Goal: Task Accomplishment & Management: Manage account settings

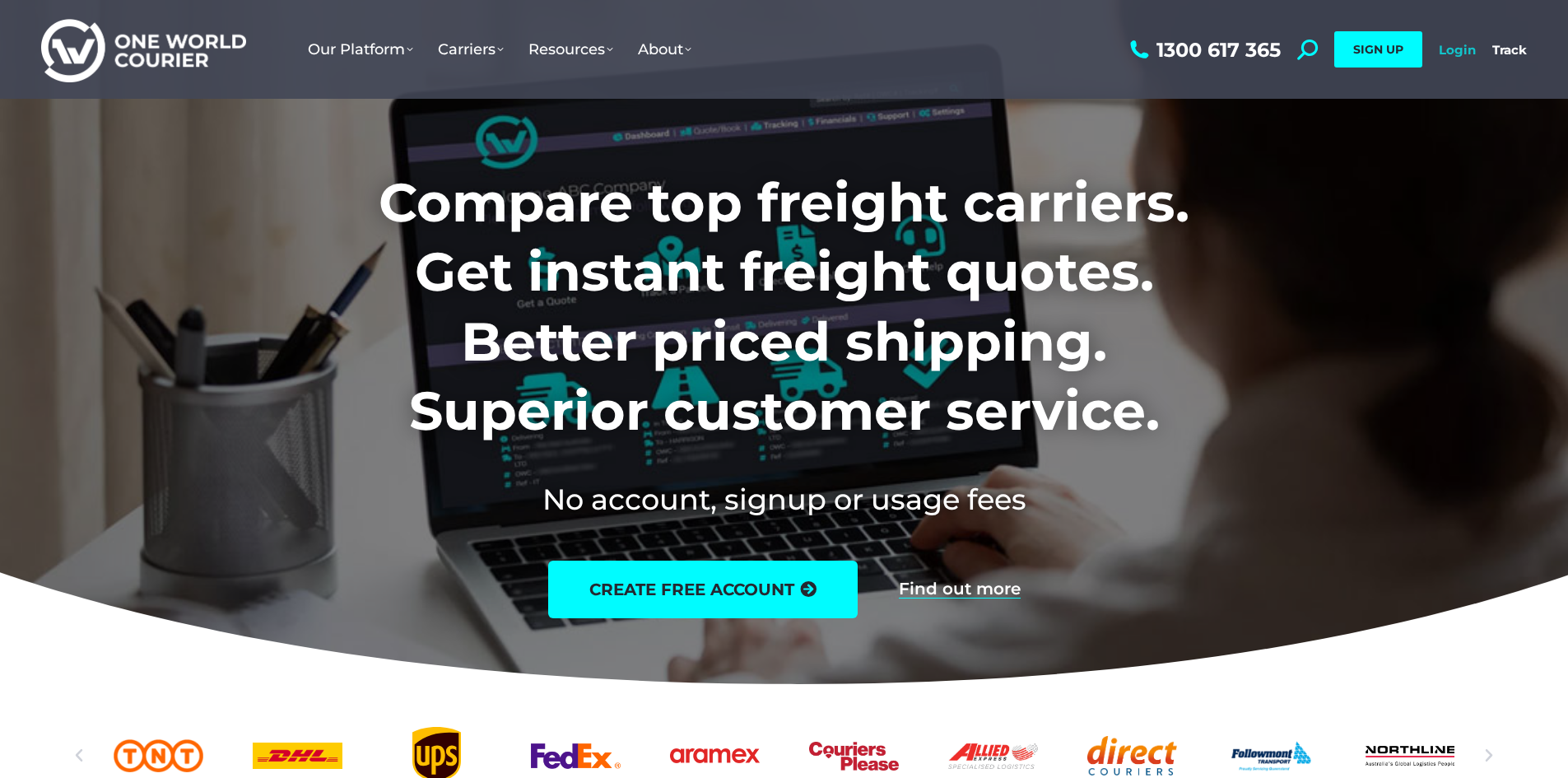
click at [1460, 53] on link "Login" at bounding box center [1457, 49] width 37 height 16
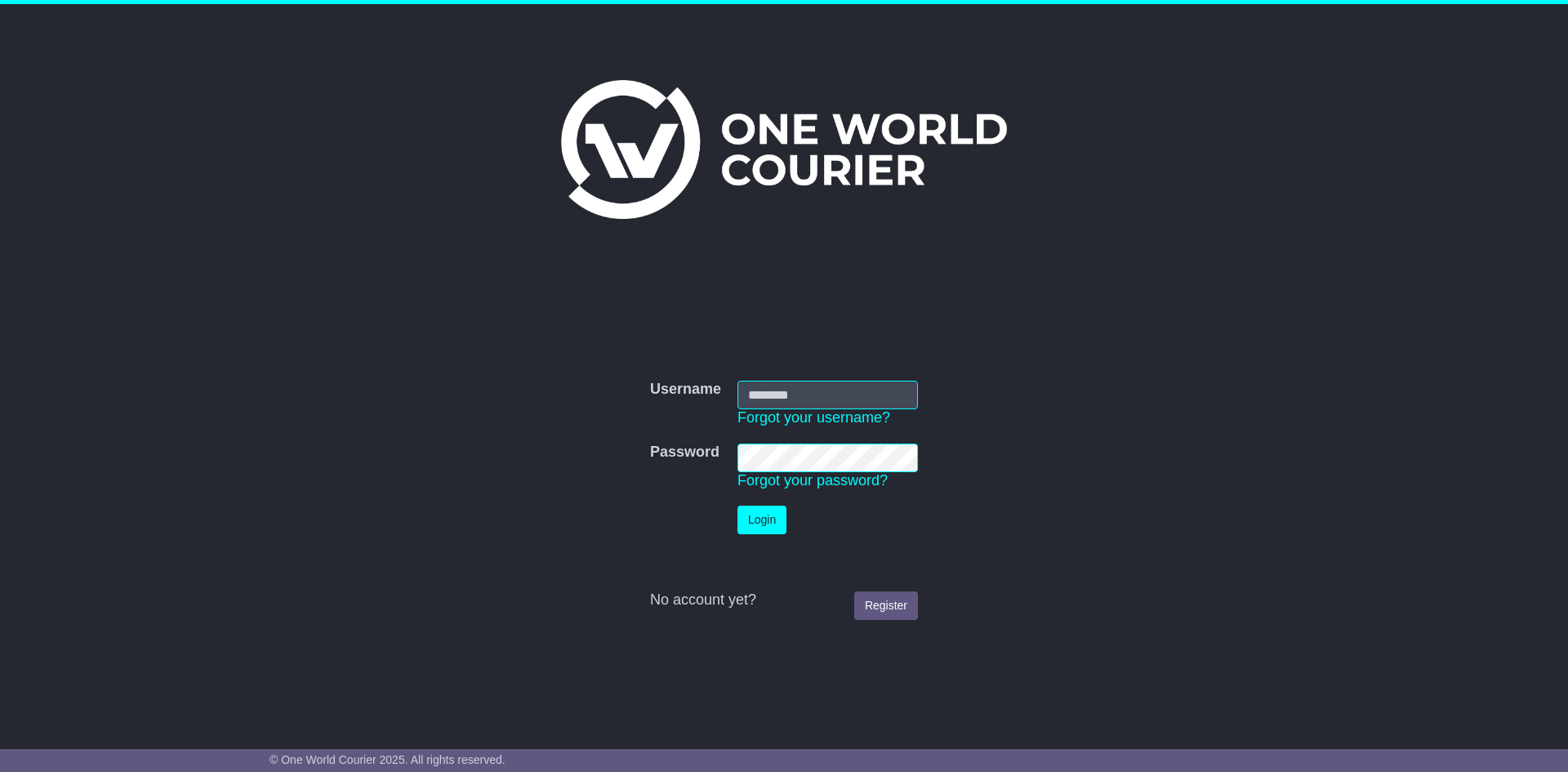
click at [806, 383] on input "Username" at bounding box center [828, 396] width 181 height 29
click at [807, 386] on input "Username" at bounding box center [828, 396] width 181 height 29
click at [878, 337] on div "Username Username Forgot your username? Password Password Forgot your password?…" at bounding box center [784, 489] width 836 height 453
